Goal: Task Accomplishment & Management: Manage account settings

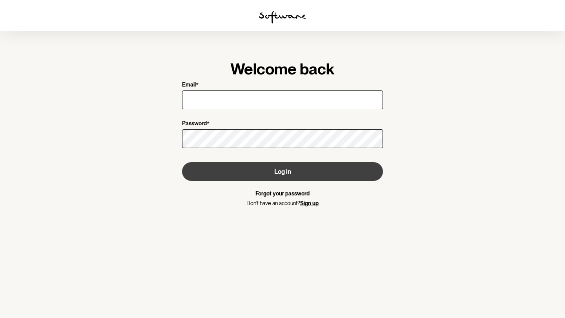
type input "[EMAIL_ADDRESS][DOMAIN_NAME]"
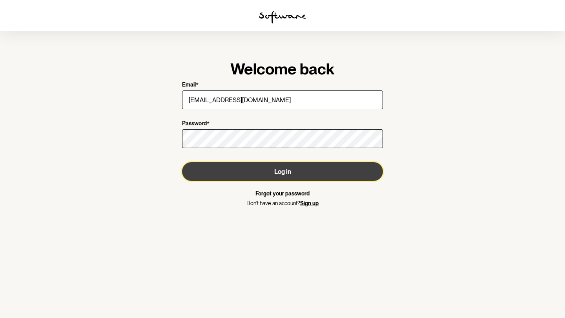
click at [272, 177] on button "Log in" at bounding box center [282, 171] width 201 height 19
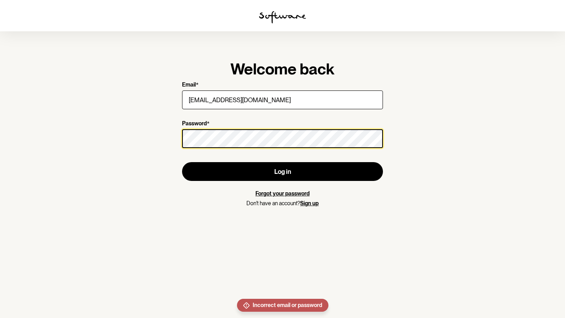
click at [182, 162] on button "Log in" at bounding box center [282, 171] width 201 height 19
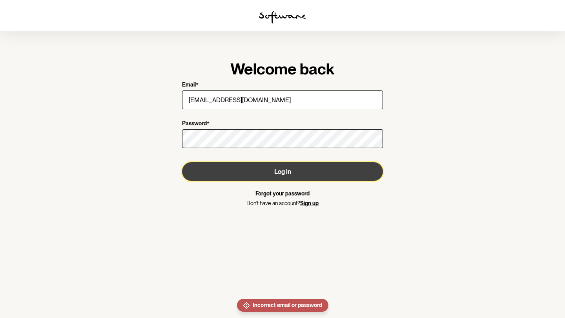
click at [258, 176] on button "Log in" at bounding box center [282, 171] width 201 height 19
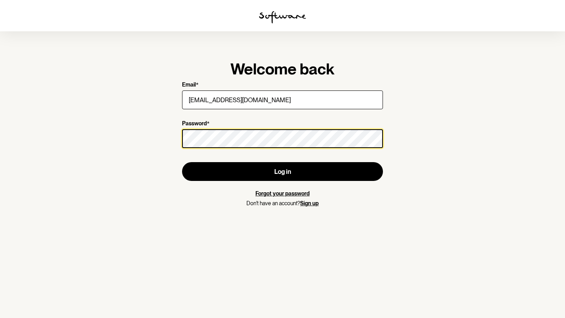
click at [182, 162] on button "Log in" at bounding box center [282, 171] width 201 height 19
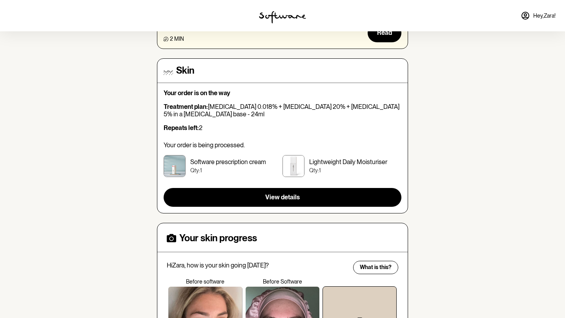
scroll to position [98, 0]
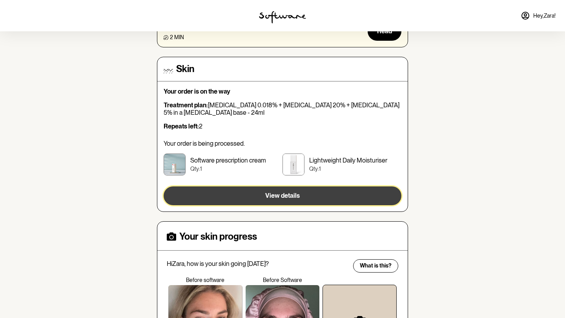
click at [265, 197] on span "View details" at bounding box center [282, 195] width 35 height 7
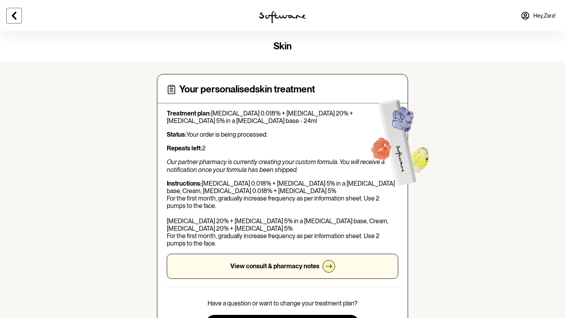
click at [15, 17] on icon at bounding box center [13, 15] width 9 height 9
